Goal: Register for event/course

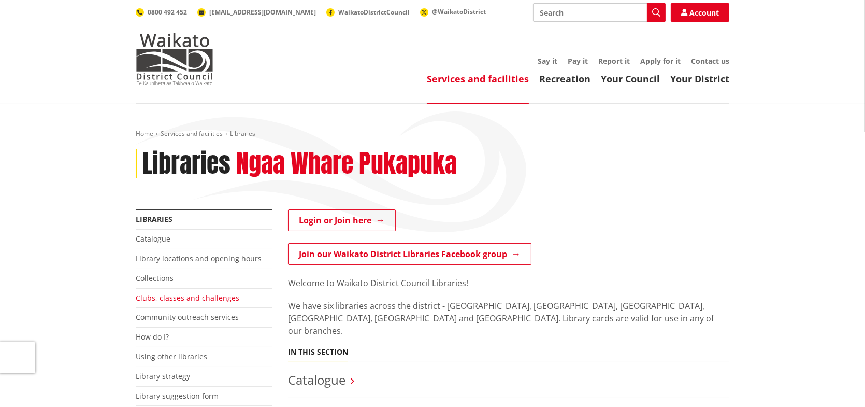
click at [156, 297] on link "Clubs, classes and challenges" at bounding box center [188, 298] width 104 height 10
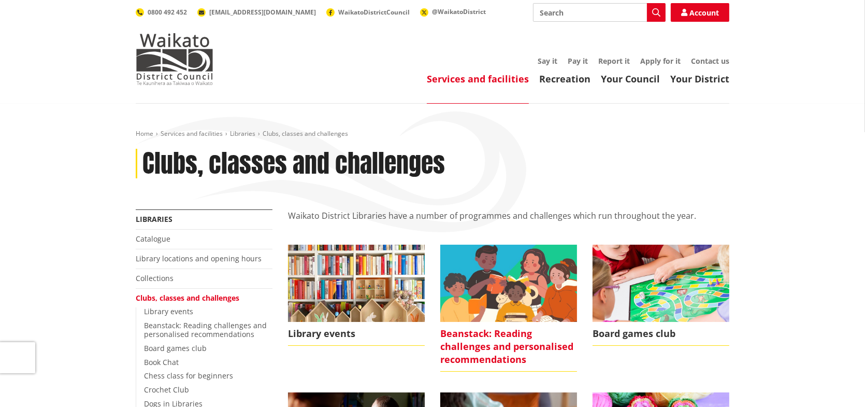
click at [495, 281] on img at bounding box center [508, 283] width 137 height 77
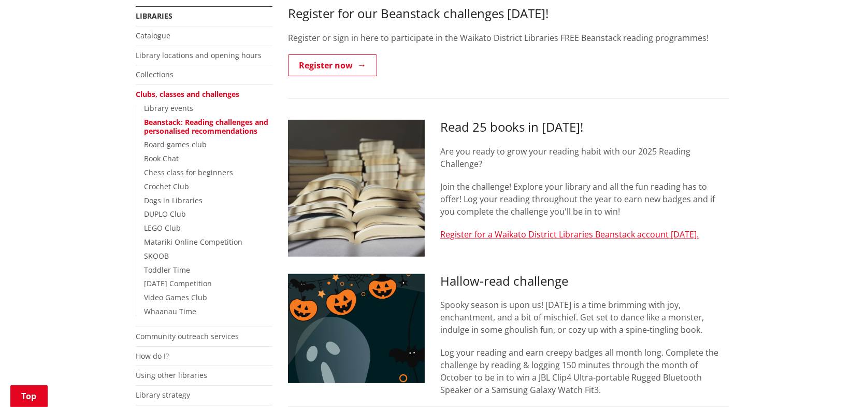
scroll to position [311, 0]
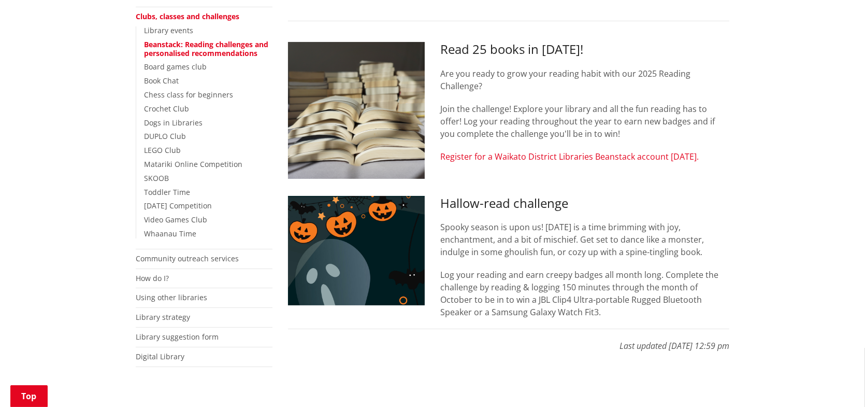
click at [489, 158] on link "Register for a Waikato District Libraries Beanstack account today." at bounding box center [569, 156] width 259 height 11
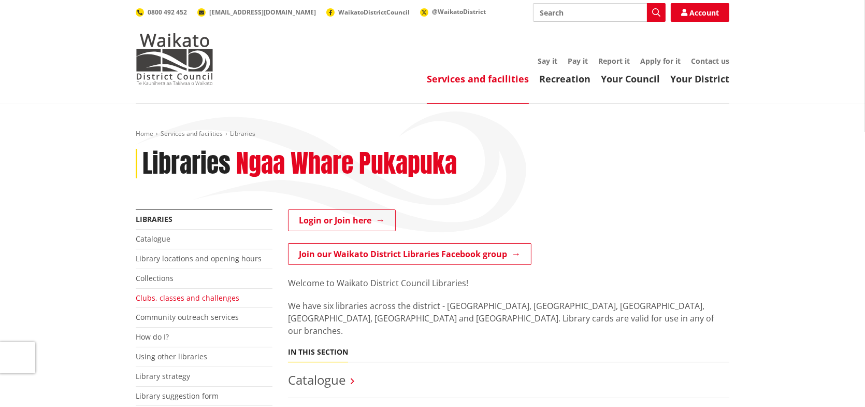
click at [159, 293] on link "Clubs, classes and challenges" at bounding box center [188, 298] width 104 height 10
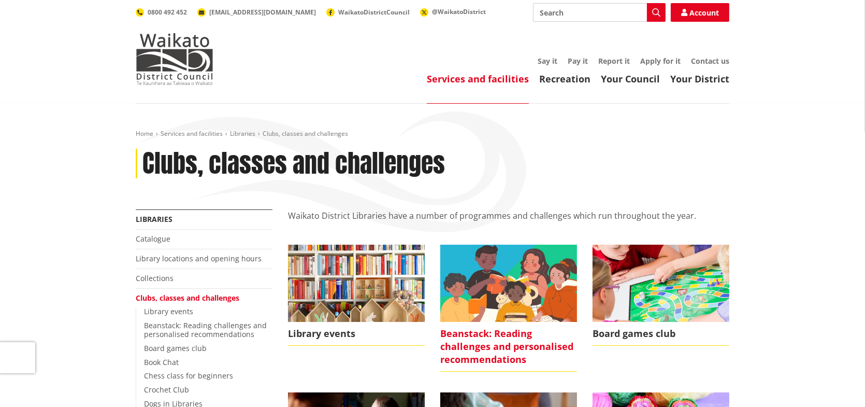
click at [472, 296] on img at bounding box center [508, 283] width 137 height 77
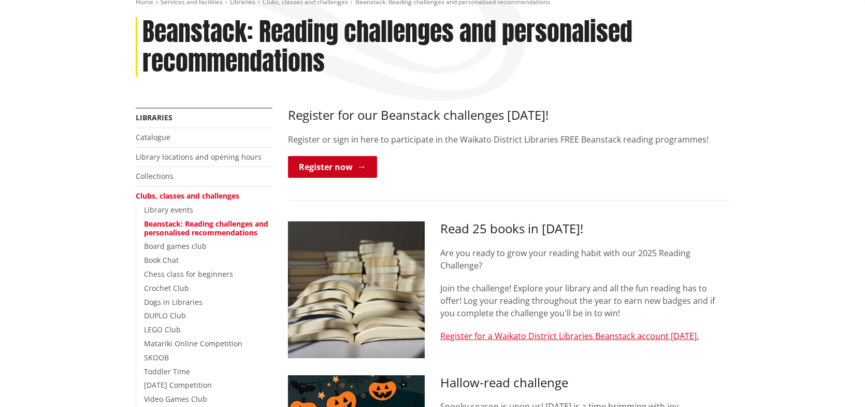
scroll to position [311, 0]
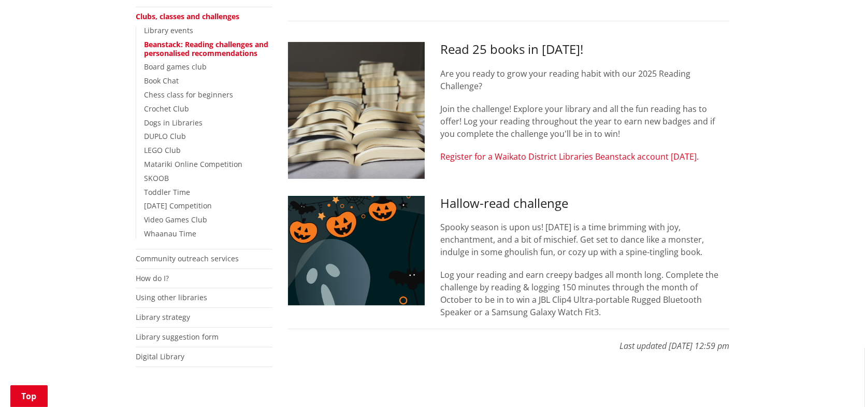
click at [473, 152] on link "Register for a Waikato District Libraries Beanstack account today." at bounding box center [569, 156] width 259 height 11
click at [510, 152] on link "Register for a Waikato District Libraries Beanstack account today." at bounding box center [569, 156] width 259 height 11
